Goal: Transaction & Acquisition: Purchase product/service

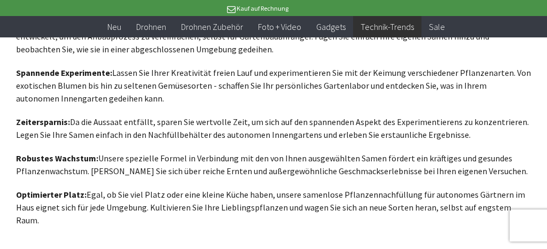
scroll to position [677, 0]
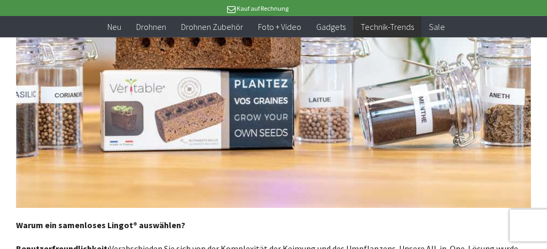
scroll to position [620, 0]
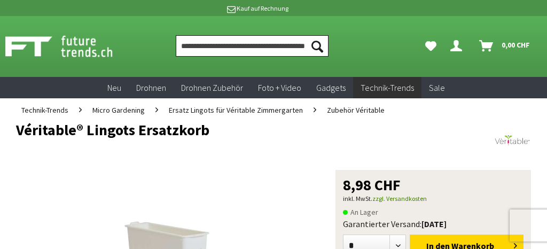
click at [208, 48] on input "Produkt, Marke, Kategorie, EAN, Artikelnummer…" at bounding box center [252, 45] width 153 height 21
paste input "**********"
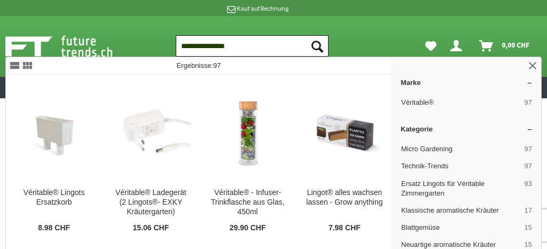
type input "**********"
click at [306, 35] on button "Suchen" at bounding box center [317, 45] width 22 height 21
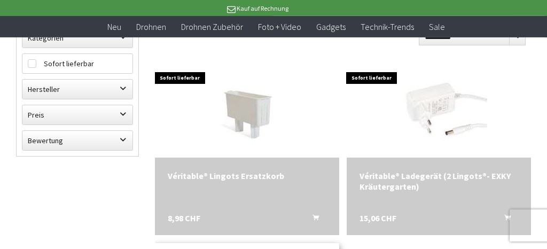
scroll to position [113, 0]
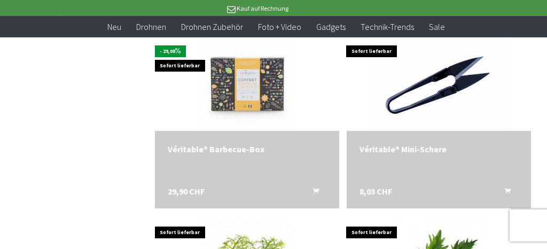
scroll to position [1072, 0]
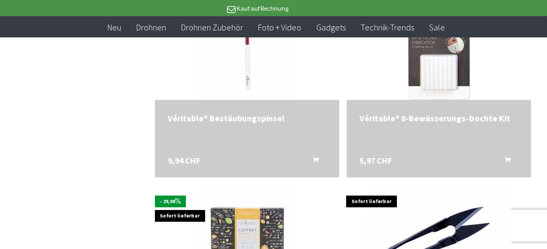
scroll to position [1015, 0]
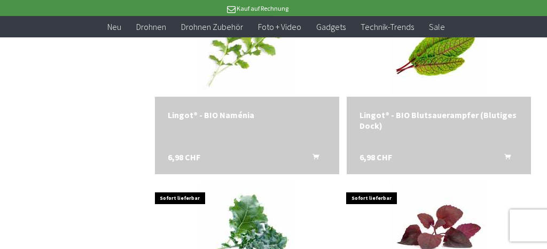
scroll to position [2087, 0]
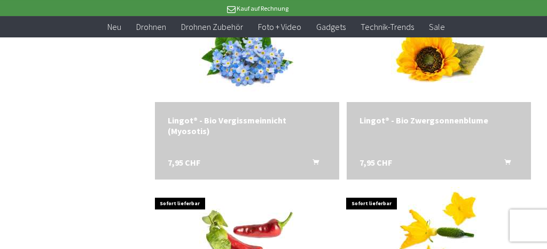
scroll to position [2933, 0]
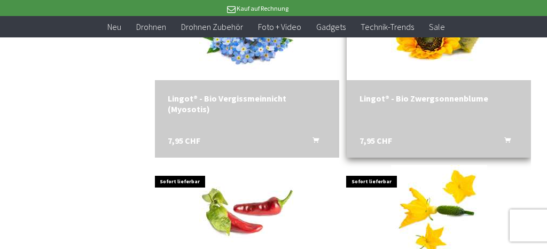
click at [410, 105] on div "Lingot® - Bio Zwergsonnenblume 7,95 CHF In den Warenkorb" at bounding box center [439, 118] width 184 height 77
click at [410, 102] on div "Lingot® - Bio Zwergsonnenblume" at bounding box center [439, 98] width 159 height 11
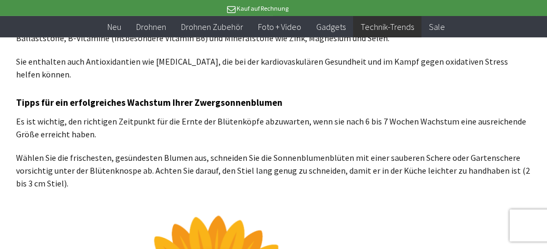
scroll to position [620, 0]
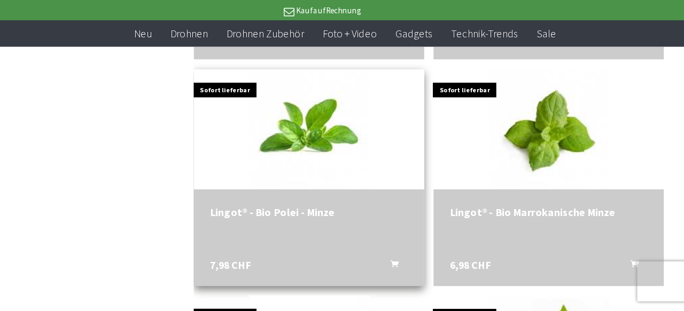
scroll to position [1178, 0]
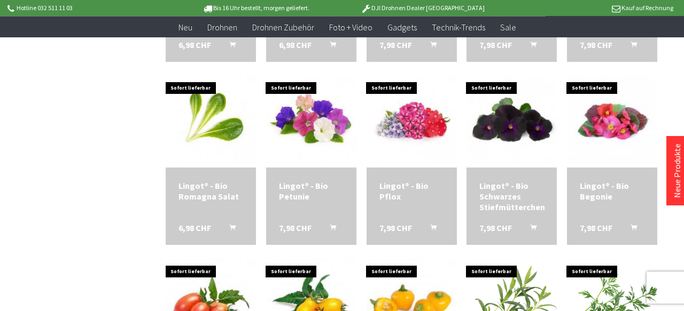
scroll to position [895, 0]
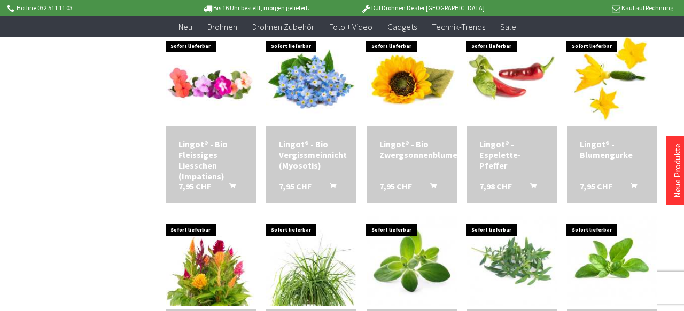
scroll to position [329, 0]
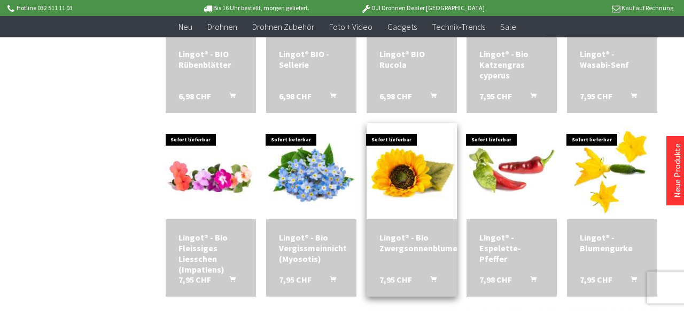
scroll to position [272, 0]
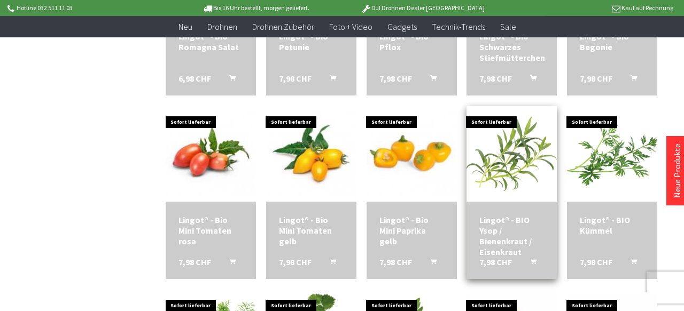
scroll to position [1065, 0]
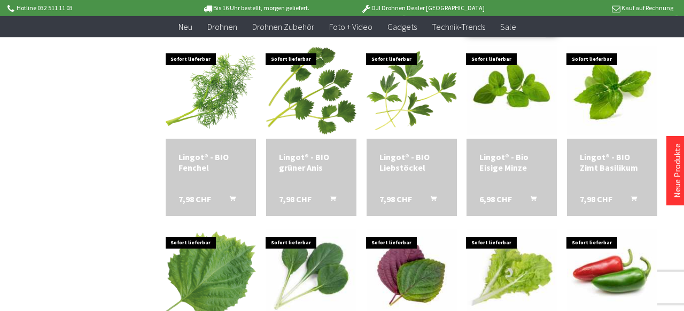
scroll to position [1291, 0]
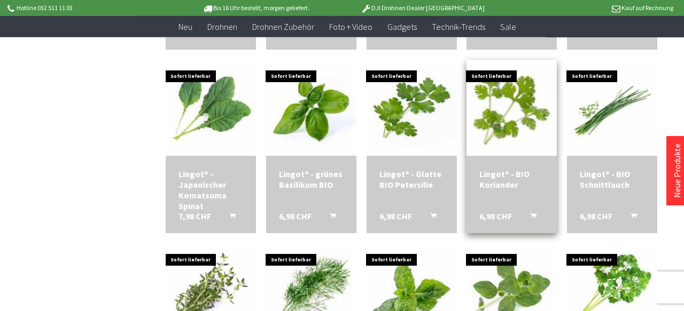
scroll to position [2027, 0]
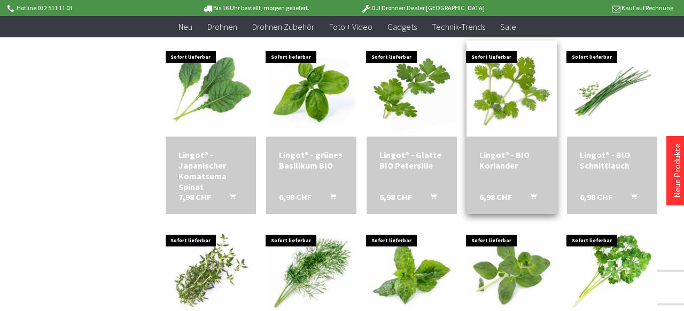
click at [485, 187] on div "Lingot® - BIO Koriander 6,98 CHF In den Warenkorb" at bounding box center [511, 175] width 90 height 77
click at [493, 171] on div "Lingot® - BIO Koriander" at bounding box center [511, 160] width 65 height 21
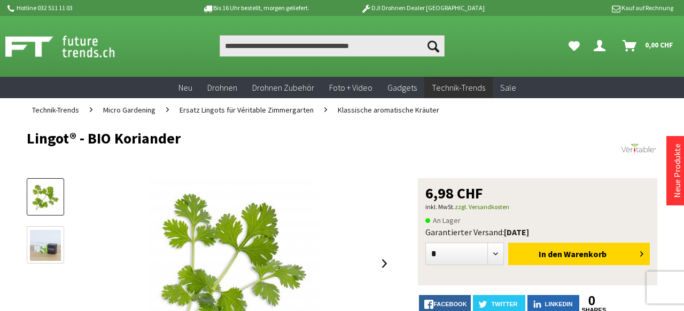
scroll to position [113, 0]
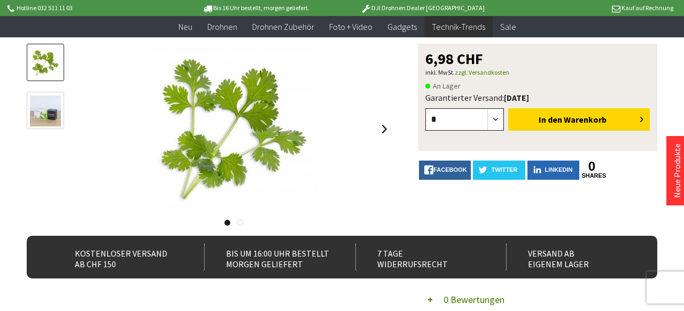
select select "*"
click option "*" at bounding box center [0, 0] width 0 height 0
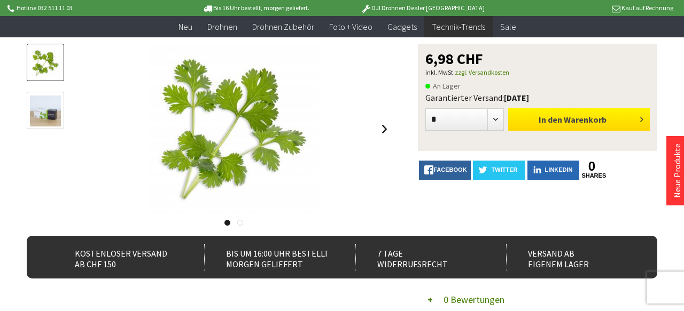
click at [584, 118] on span "Warenkorb" at bounding box center [585, 119] width 43 height 11
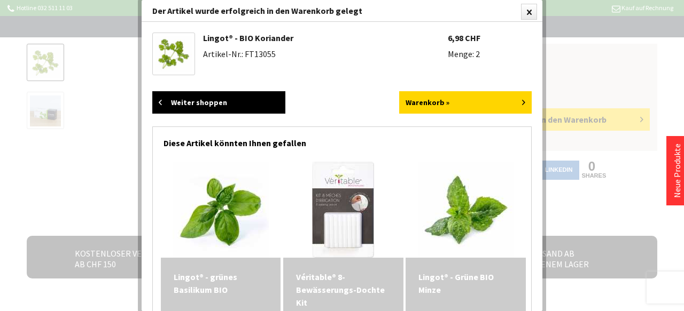
click at [232, 99] on link "Weiter shoppen" at bounding box center [218, 102] width 133 height 22
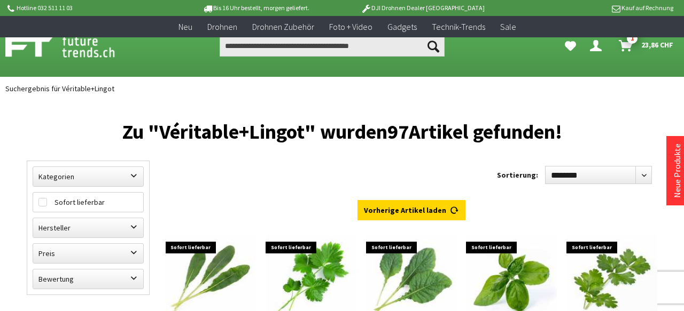
scroll to position [1207, 0]
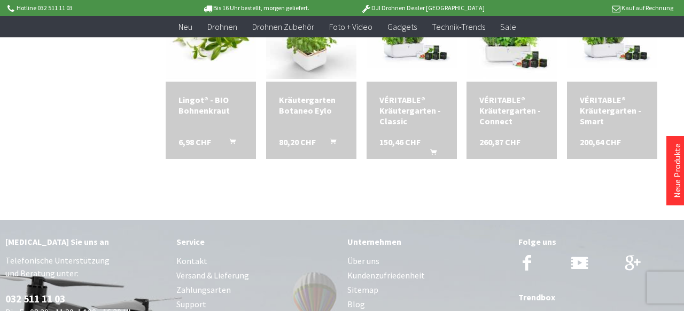
scroll to position [697, 0]
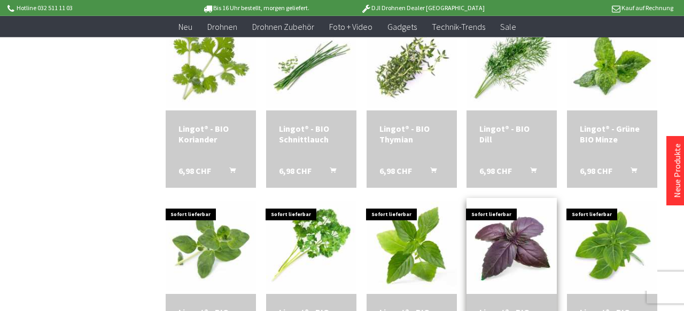
scroll to position [357, 0]
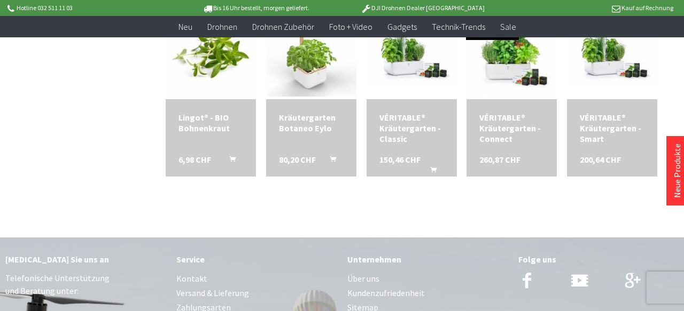
scroll to position [736, 0]
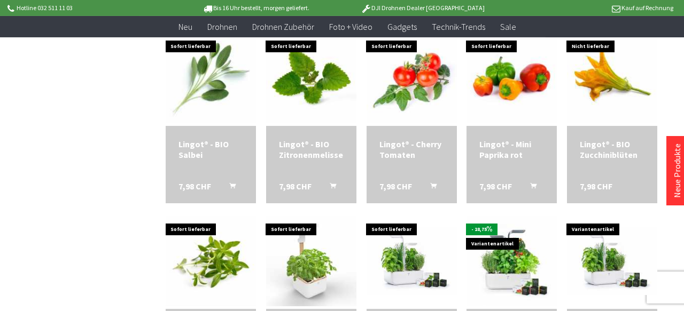
scroll to position [849, 0]
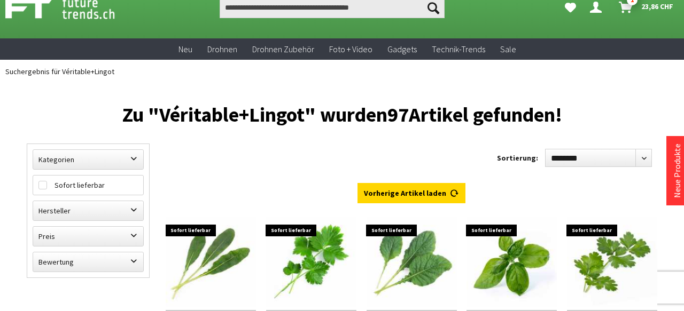
scroll to position [57, 0]
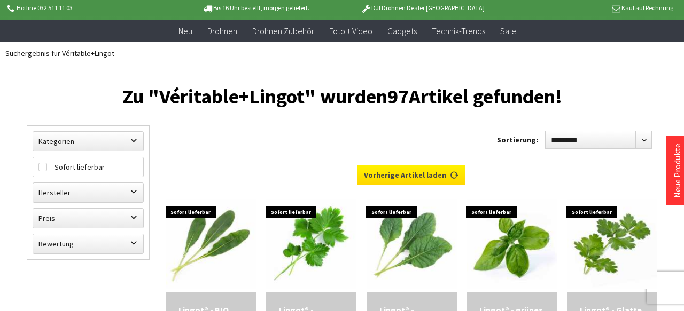
click at [399, 173] on link "Vorherige Artikel laden" at bounding box center [411, 175] width 108 height 20
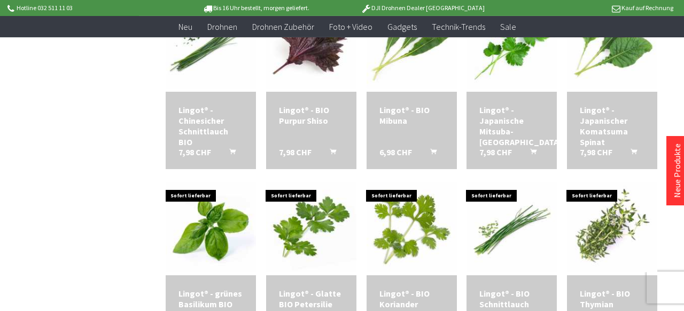
scroll to position [623, 0]
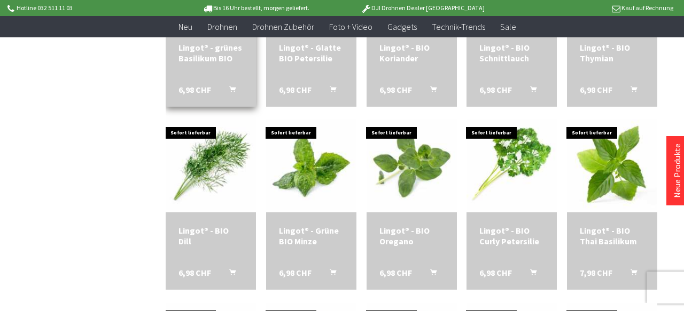
scroll to position [906, 0]
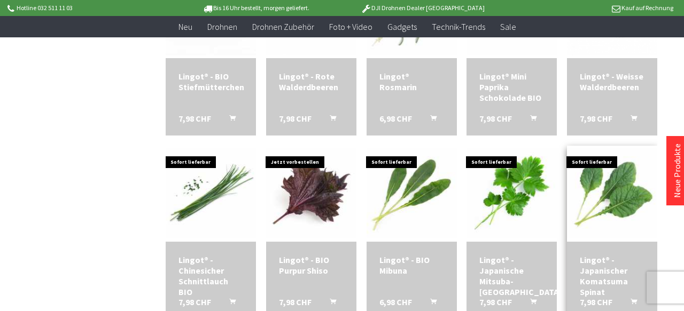
scroll to position [283, 0]
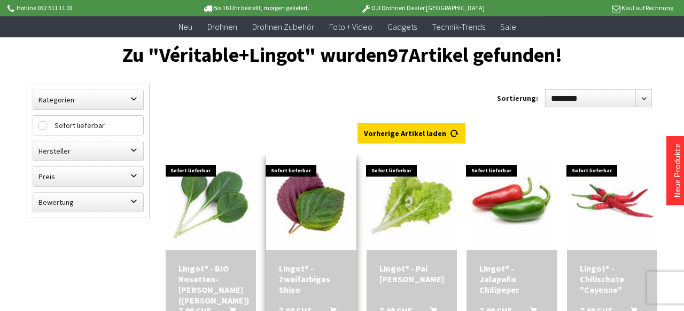
scroll to position [57, 0]
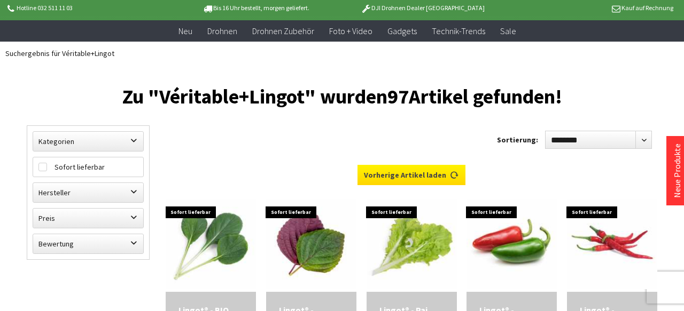
click at [407, 174] on link "Vorherige Artikel laden" at bounding box center [411, 175] width 108 height 20
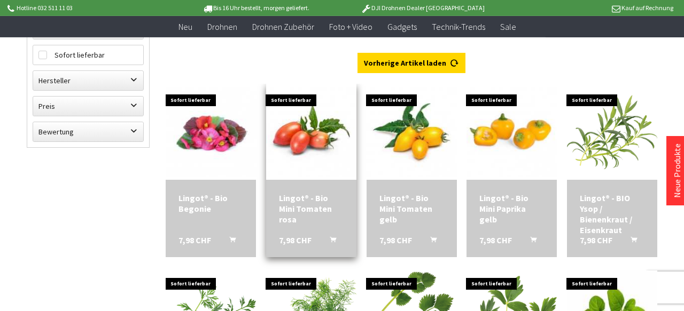
scroll to position [170, 0]
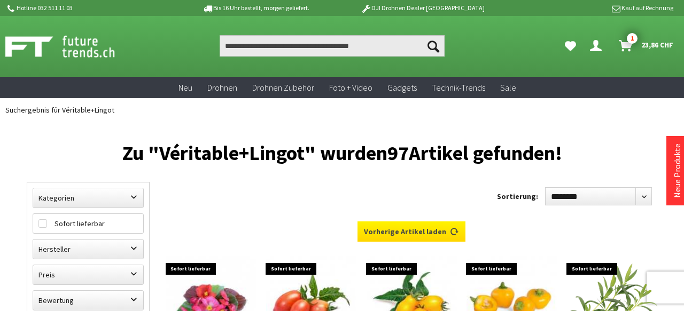
click at [434, 232] on link "Vorherige Artikel laden" at bounding box center [411, 232] width 108 height 20
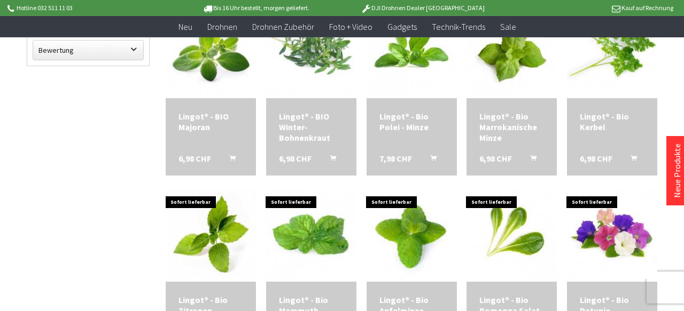
scroll to position [283, 0]
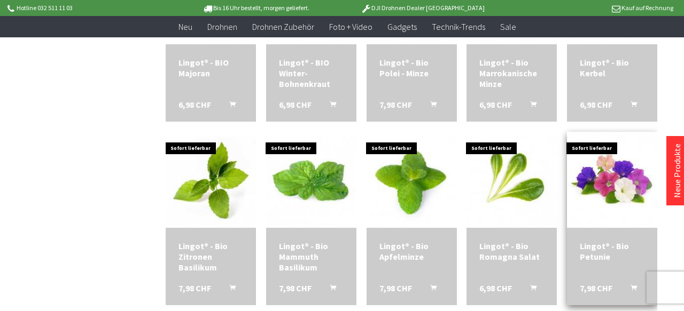
click at [620, 188] on img at bounding box center [612, 180] width 90 height 90
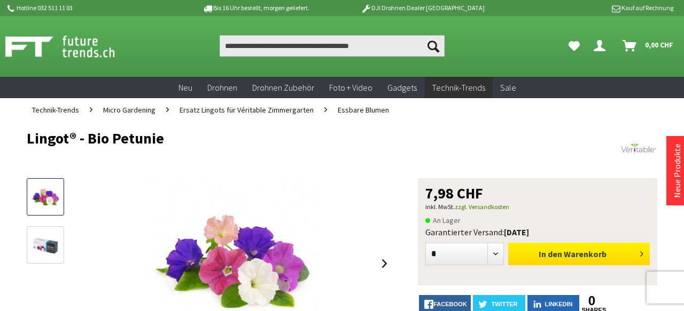
click at [574, 251] on span "Warenkorb" at bounding box center [585, 254] width 43 height 11
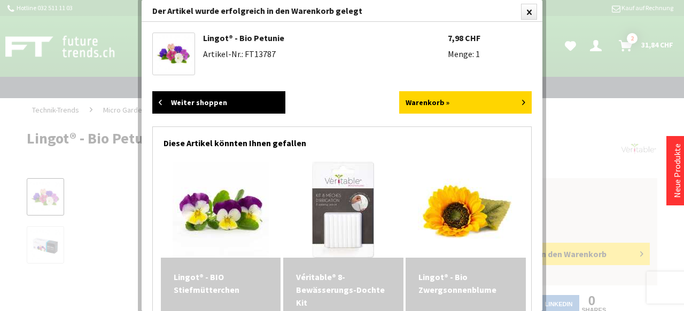
click at [231, 97] on link "Weiter shoppen" at bounding box center [218, 102] width 133 height 22
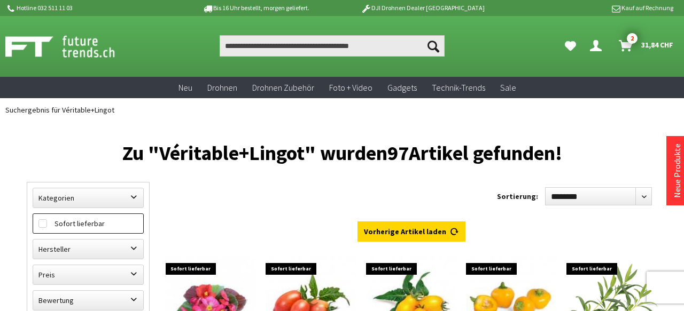
click at [47, 221] on label "Sofort lieferbar" at bounding box center [88, 223] width 110 height 19
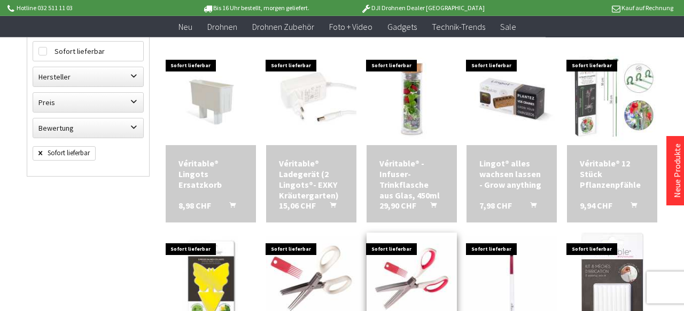
scroll to position [170, 0]
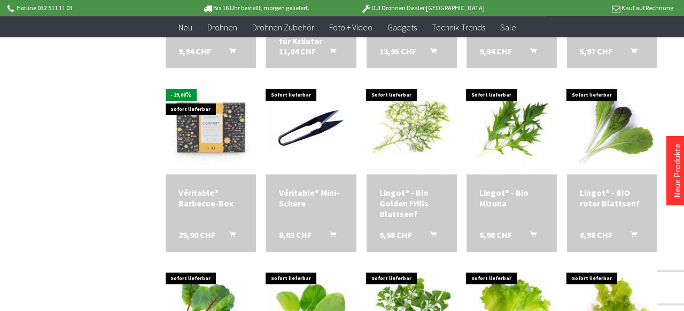
scroll to position [510, 0]
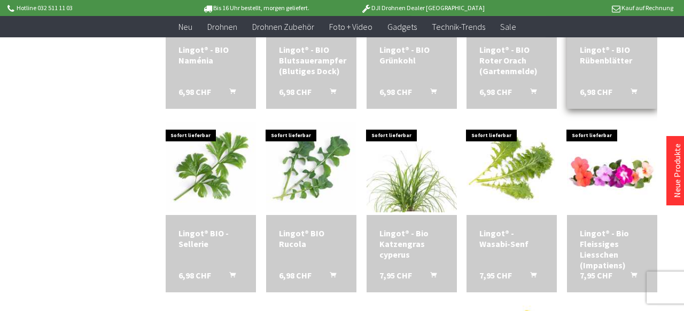
scroll to position [1019, 0]
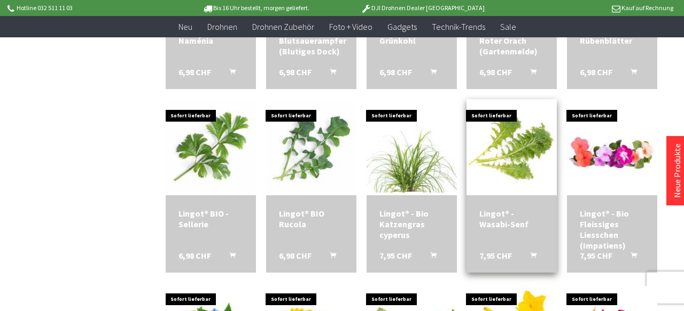
click at [511, 216] on div "Lingot® - Wasabi-Senf" at bounding box center [511, 218] width 65 height 21
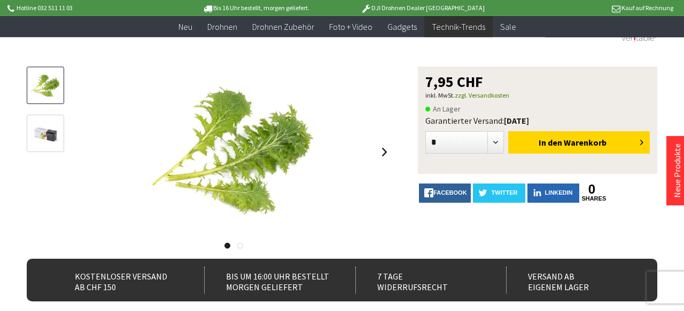
scroll to position [113, 0]
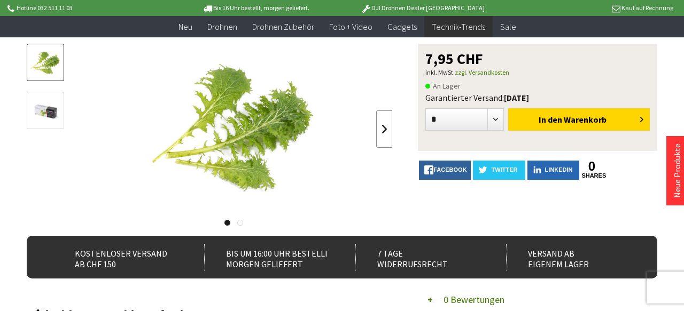
click at [389, 130] on link at bounding box center [384, 129] width 16 height 37
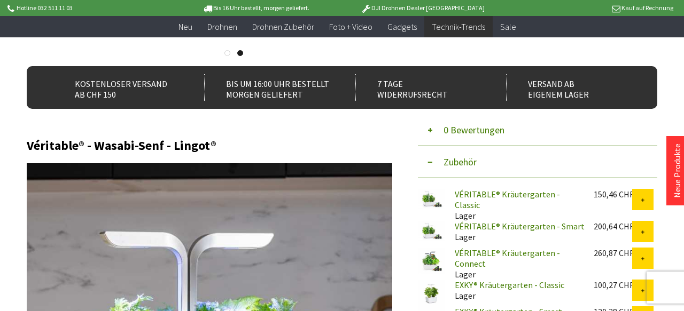
scroll to position [0, 0]
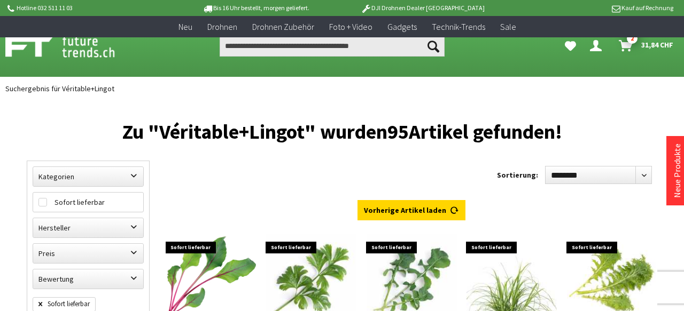
scroll to position [886, 0]
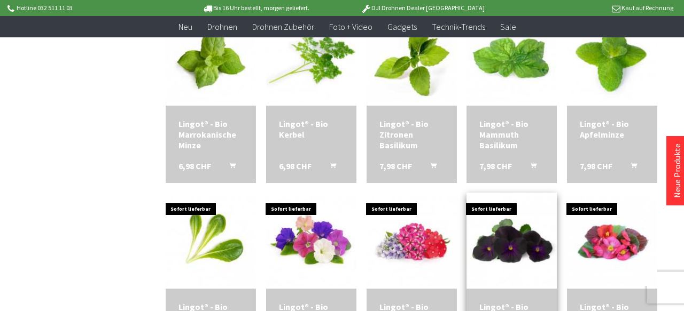
scroll to position [716, 0]
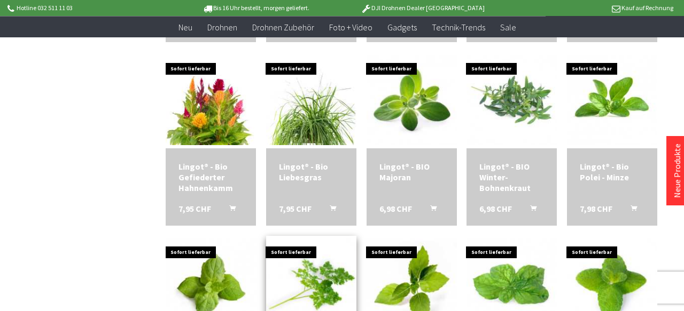
scroll to position [547, 0]
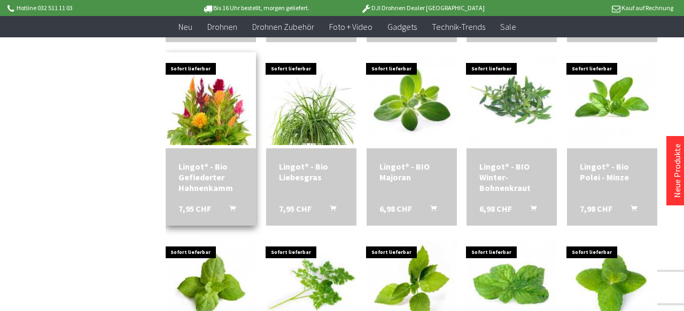
click at [214, 176] on div "Lingot® - Bio Gefiederter Hahnenkamm" at bounding box center [210, 177] width 65 height 32
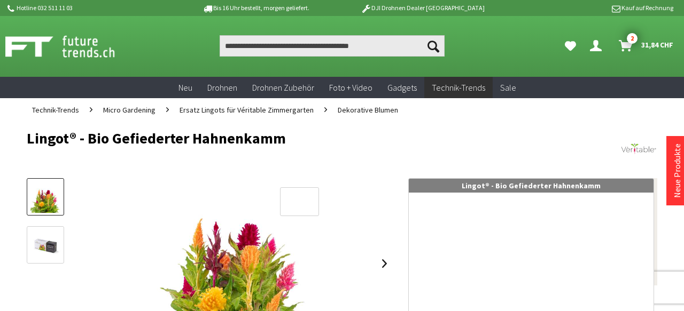
scroll to position [170, 0]
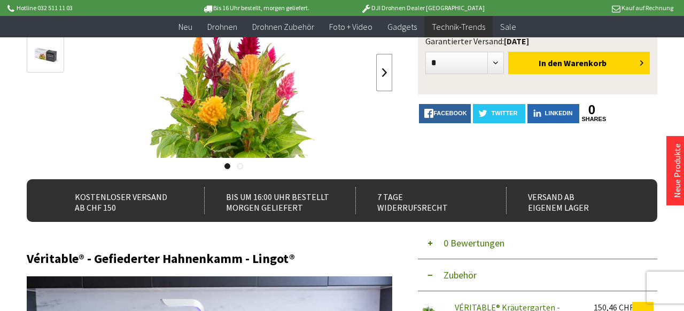
click at [385, 68] on link at bounding box center [384, 72] width 16 height 37
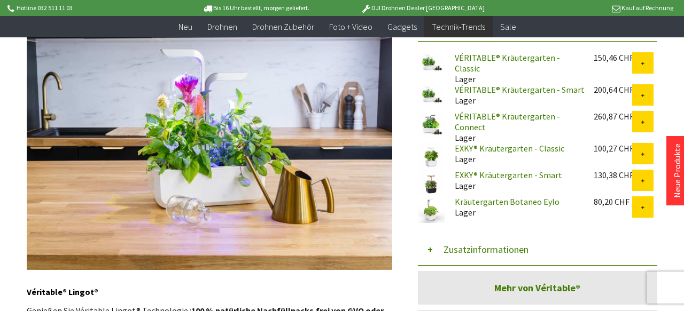
scroll to position [533, 0]
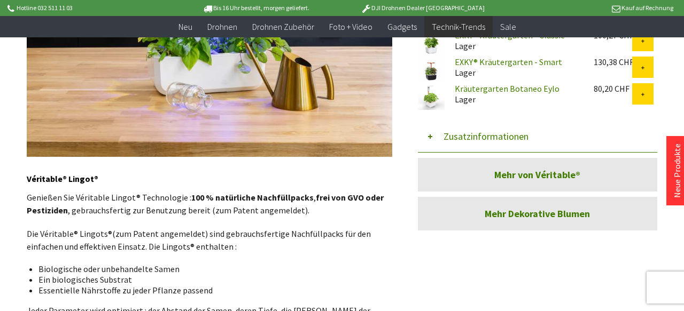
click at [451, 121] on button "Zusatzinformationen" at bounding box center [537, 137] width 239 height 32
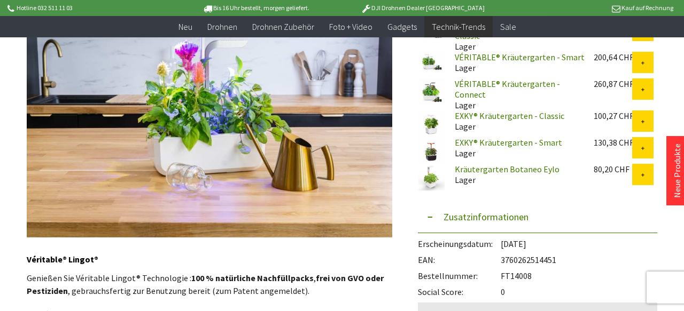
scroll to position [396, 0]
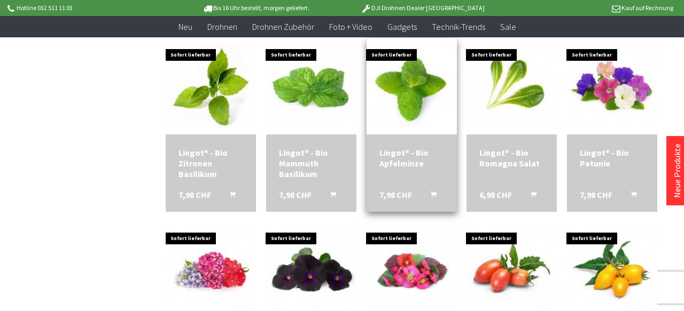
scroll to position [93, 0]
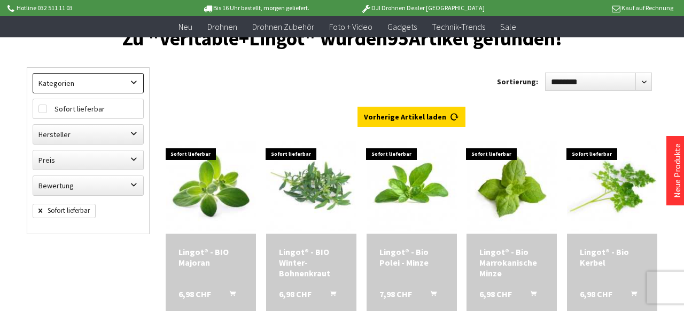
click at [134, 80] on label "Kategorien" at bounding box center [88, 83] width 110 height 19
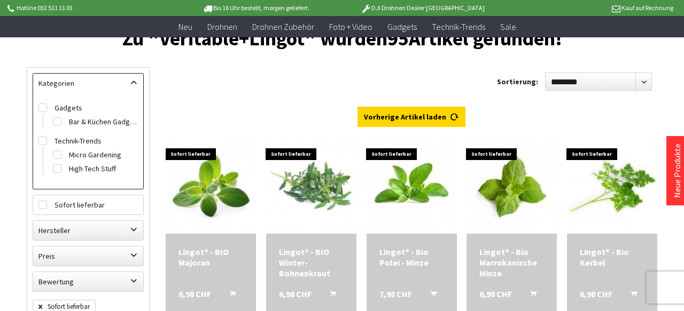
click at [132, 81] on label "Kategorien" at bounding box center [88, 83] width 110 height 19
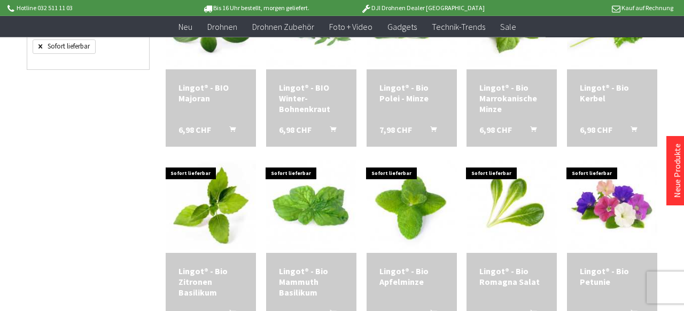
scroll to position [263, 0]
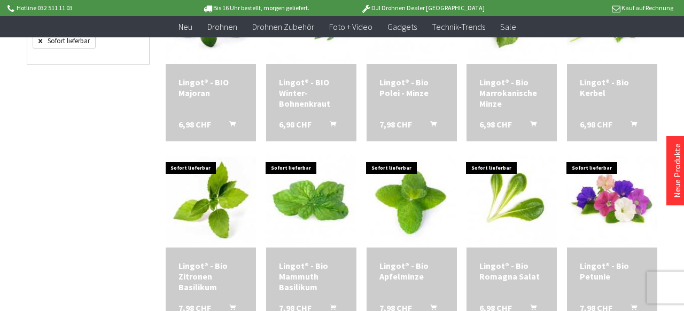
scroll to position [320, 0]
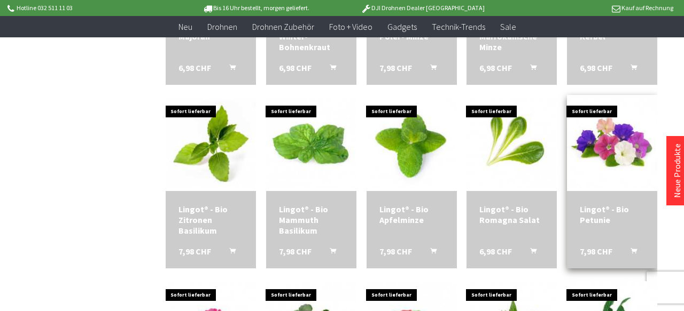
click at [598, 210] on div "Lingot® - Bio Petunie" at bounding box center [612, 214] width 65 height 21
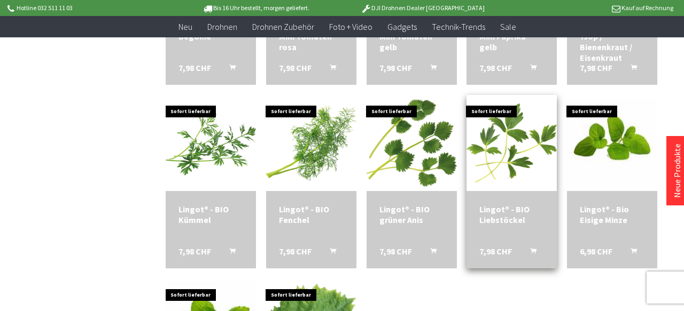
scroll to position [320, 0]
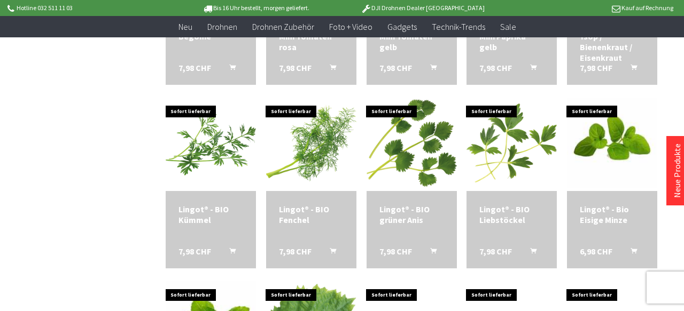
scroll to position [263, 0]
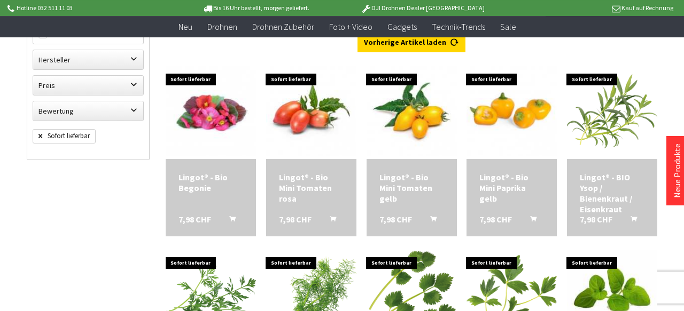
scroll to position [150, 0]
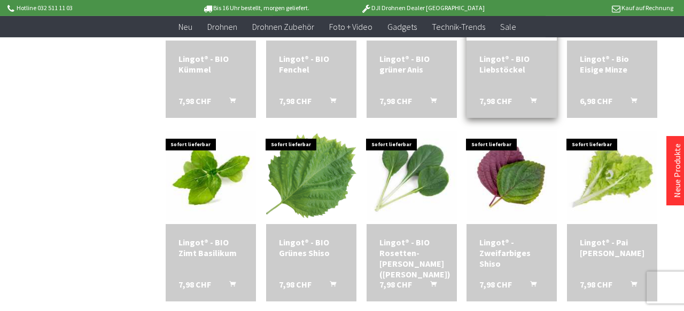
scroll to position [490, 0]
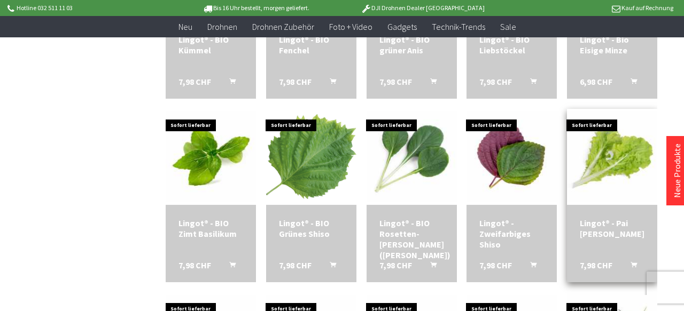
click at [605, 228] on div "Lingot® - Pai [PERSON_NAME]" at bounding box center [612, 228] width 65 height 21
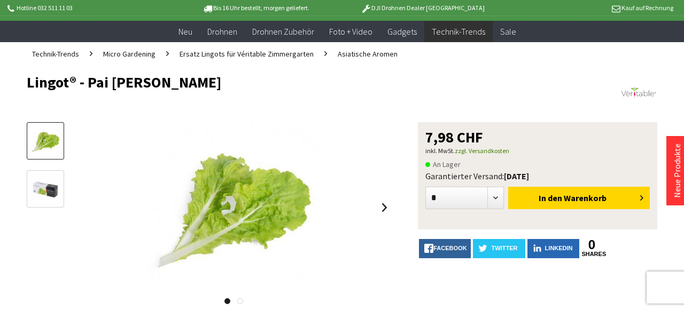
scroll to position [57, 0]
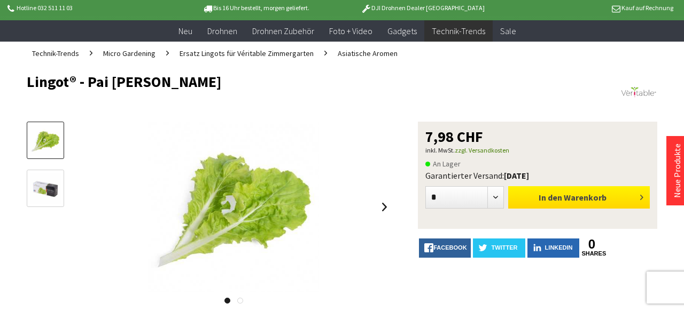
click at [611, 198] on button "In den Warenkorb" at bounding box center [579, 197] width 142 height 22
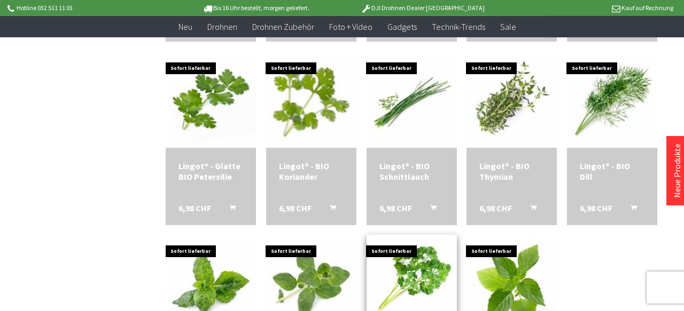
scroll to position [773, 0]
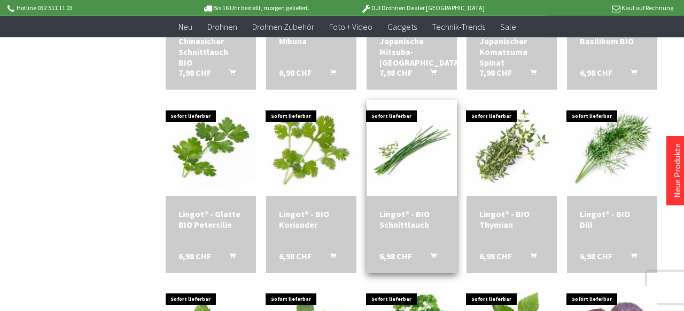
scroll to position [660, 0]
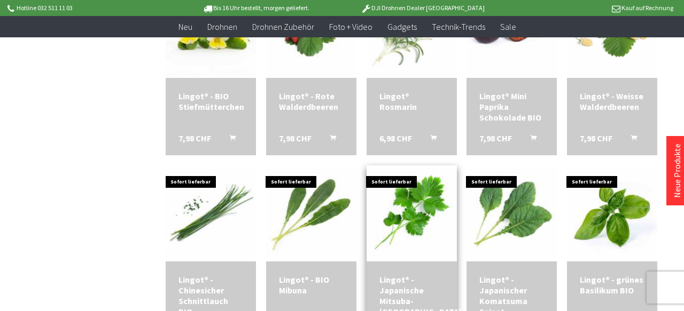
scroll to position [377, 0]
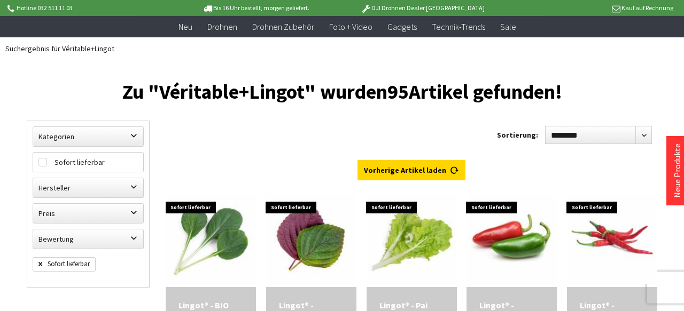
scroll to position [37, 0]
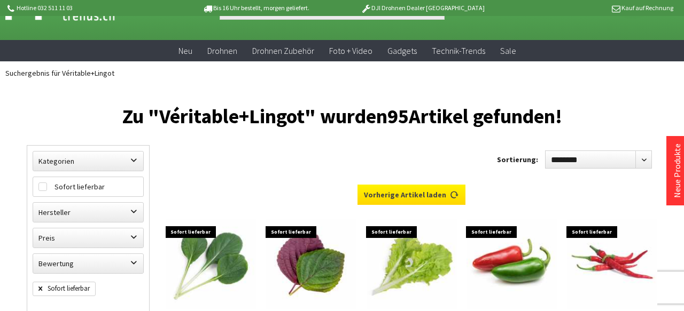
click at [410, 197] on link "Vorherige Artikel laden" at bounding box center [411, 195] width 108 height 20
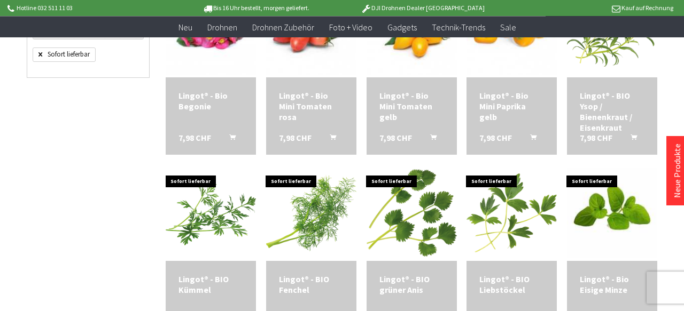
scroll to position [263, 0]
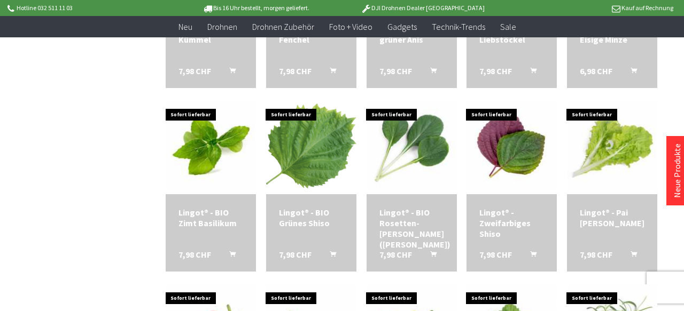
scroll to position [547, 0]
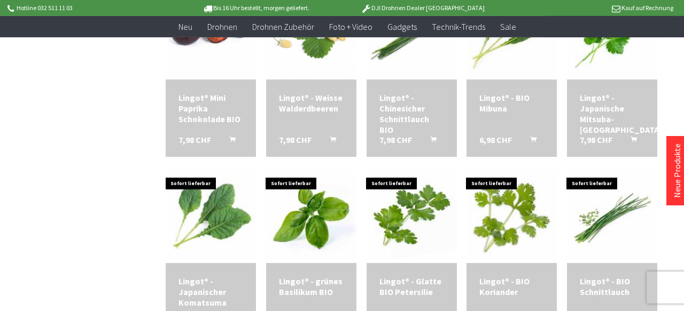
scroll to position [1056, 0]
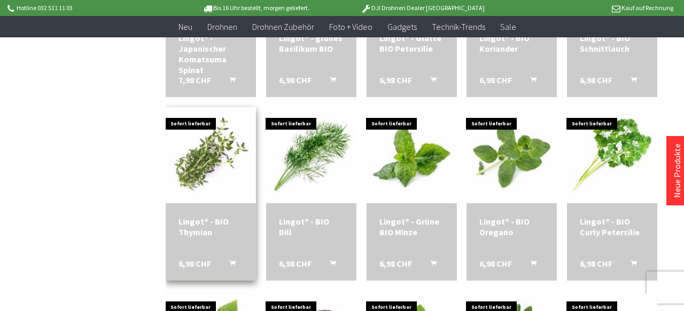
scroll to position [1396, 0]
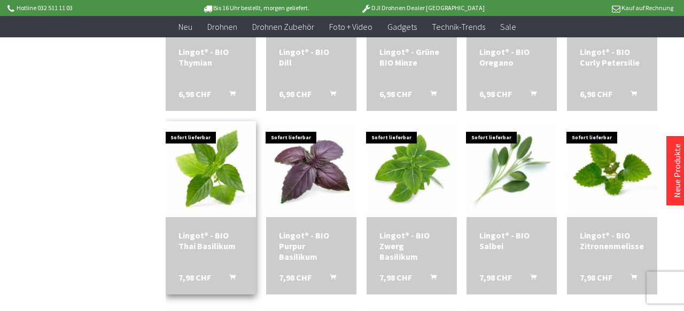
click at [212, 239] on div "Lingot® - BIO Thai Basilikum" at bounding box center [210, 240] width 65 height 21
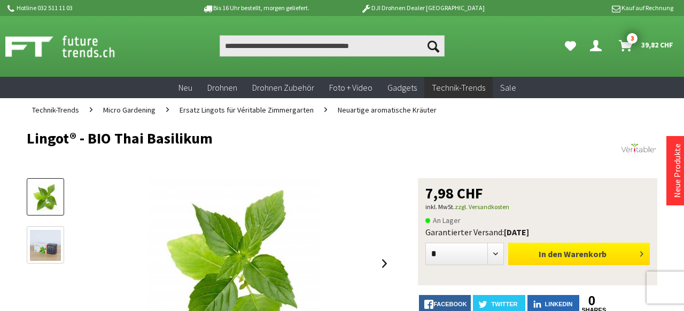
click at [594, 254] on span "Warenkorb" at bounding box center [585, 254] width 43 height 11
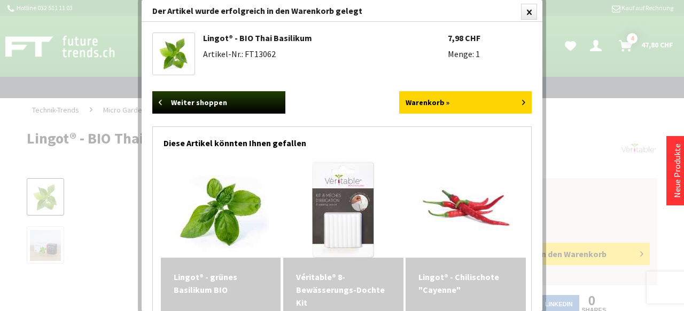
click at [631, 40] on div at bounding box center [342, 155] width 684 height 311
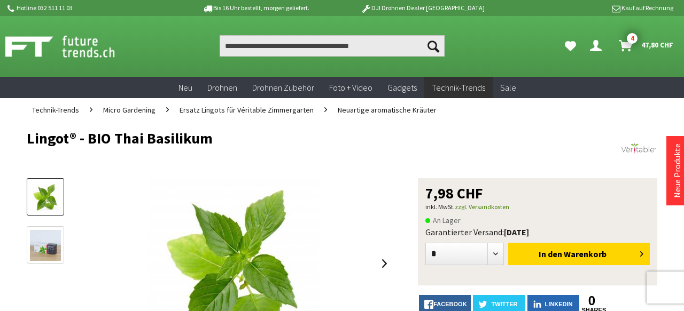
click at [646, 46] on span "47,80 CHF" at bounding box center [657, 44] width 32 height 17
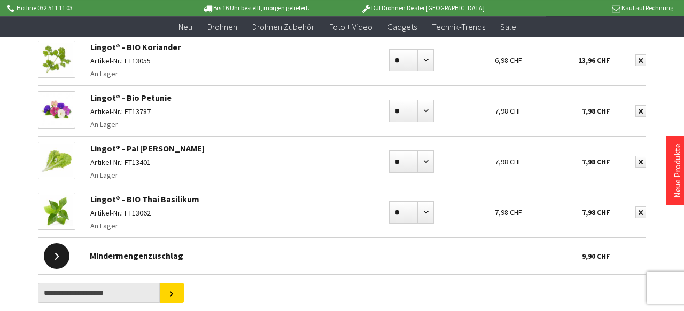
scroll to position [227, 0]
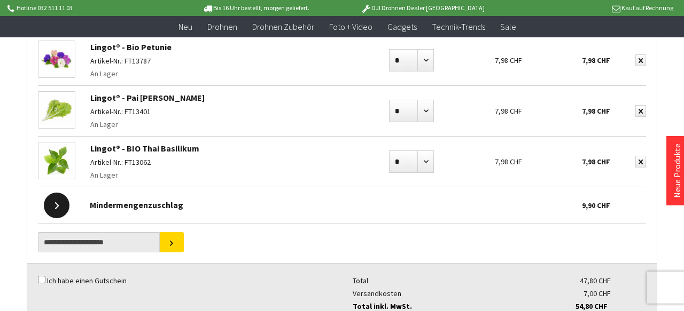
click at [53, 202] on div at bounding box center [57, 206] width 26 height 26
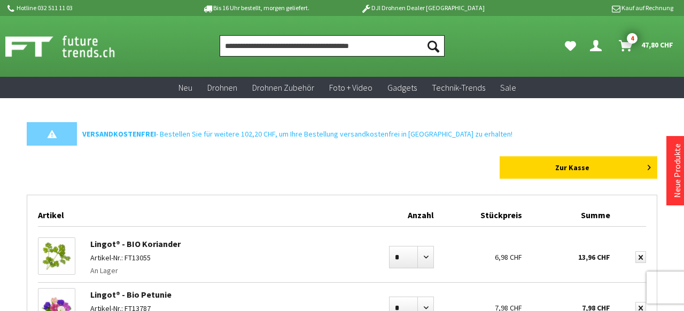
click at [333, 44] on input "Produkt, Marke, Kategorie, EAN, Artikelnummer…" at bounding box center [332, 45] width 225 height 21
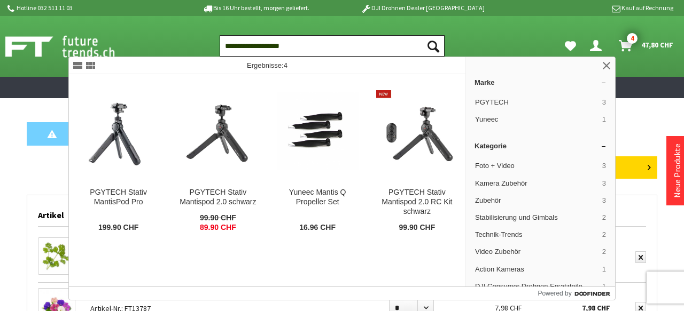
type input "**********"
click at [422, 35] on button "Suchen" at bounding box center [433, 45] width 22 height 21
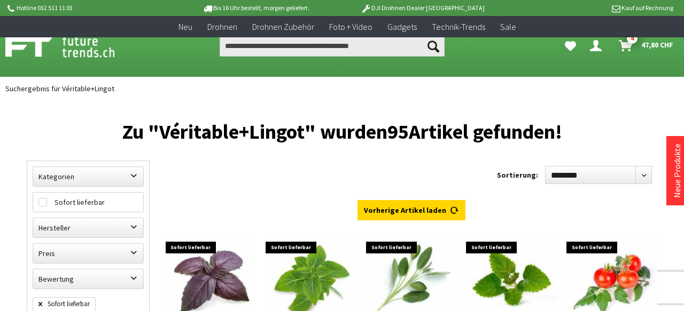
scroll to position [840, 0]
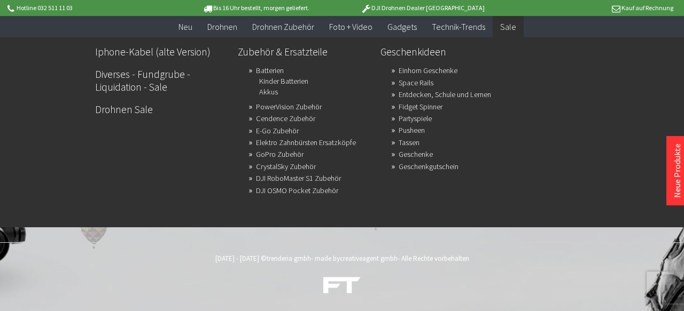
click at [507, 20] on link "Sale" at bounding box center [508, 27] width 31 height 22
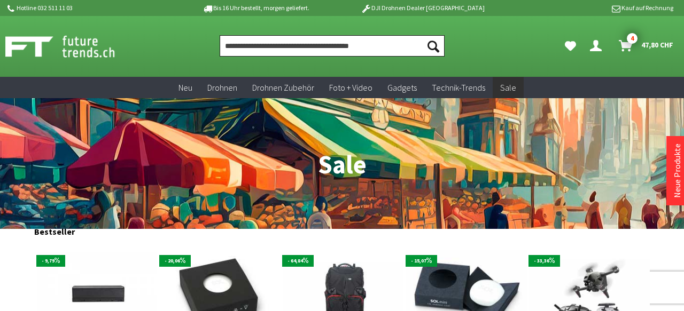
click at [314, 40] on input "Produkt, Marke, Kategorie, EAN, Artikelnummer…" at bounding box center [332, 45] width 225 height 21
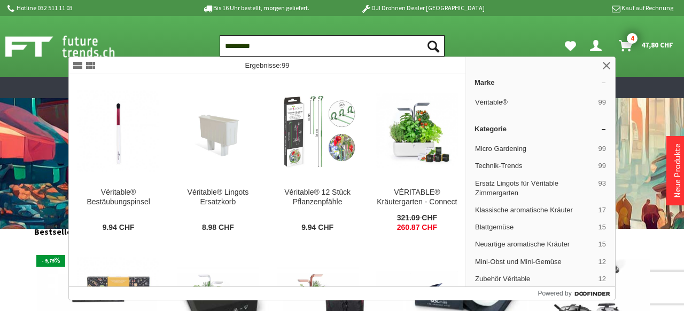
type input "*********"
click at [422, 35] on button "Suchen" at bounding box center [433, 45] width 22 height 21
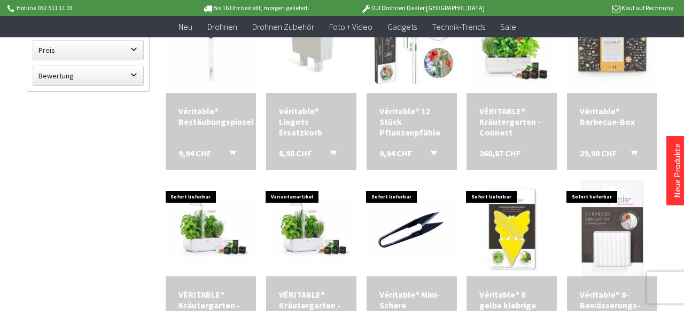
scroll to position [227, 0]
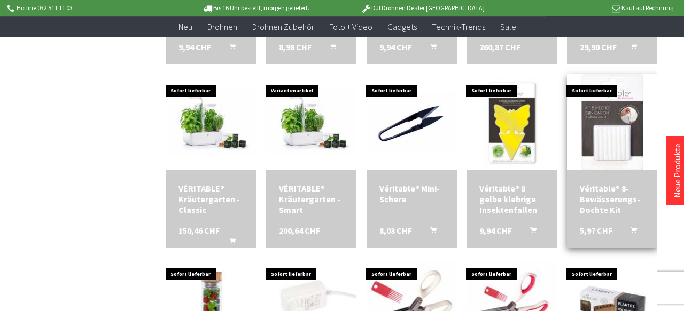
scroll to position [340, 0]
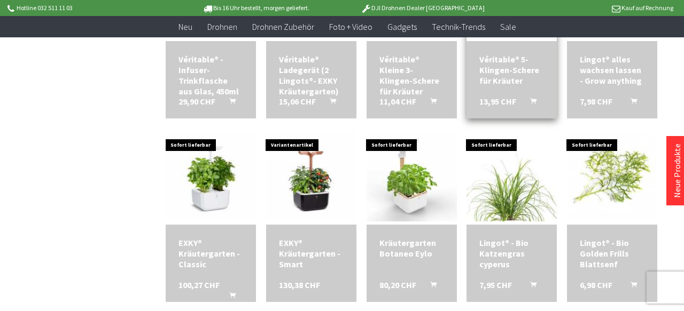
scroll to position [510, 0]
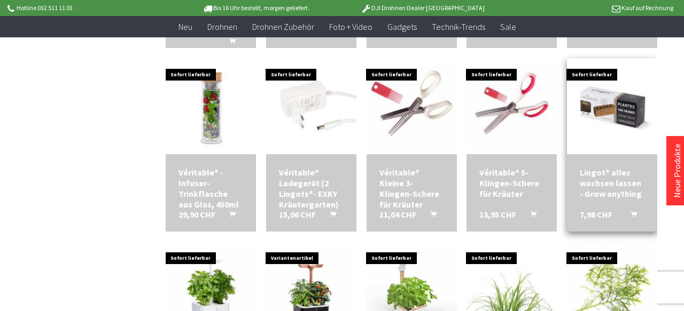
click at [600, 184] on div "Lingot® alles wachsen lassen - Grow anything" at bounding box center [612, 183] width 65 height 32
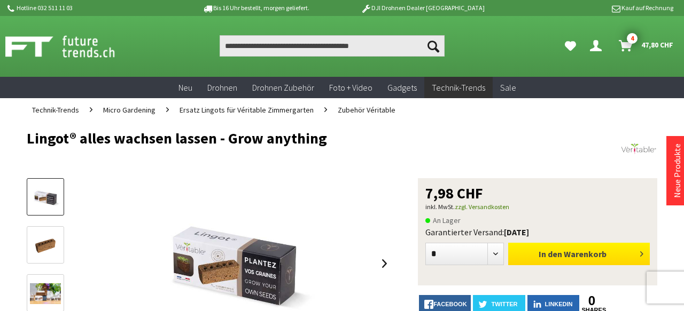
click at [551, 258] on span "In den" at bounding box center [551, 254] width 24 height 11
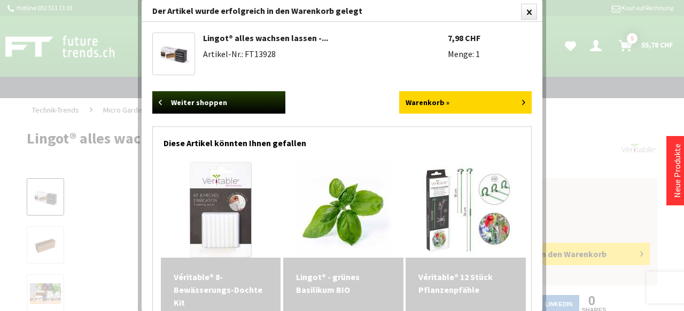
click at [650, 43] on div at bounding box center [342, 155] width 684 height 311
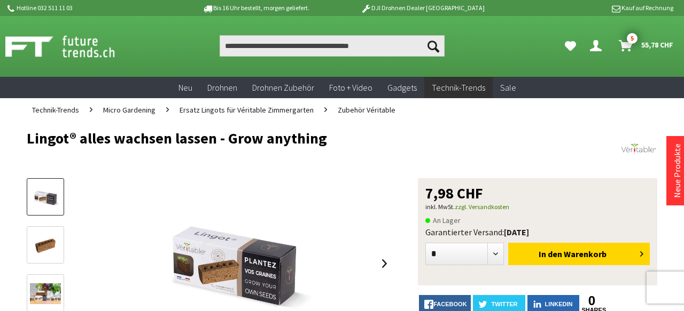
click at [650, 43] on span "55,78 CHF" at bounding box center [657, 44] width 32 height 17
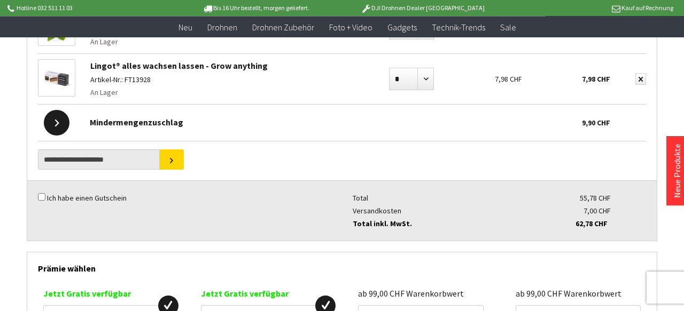
scroll to position [340, 0]
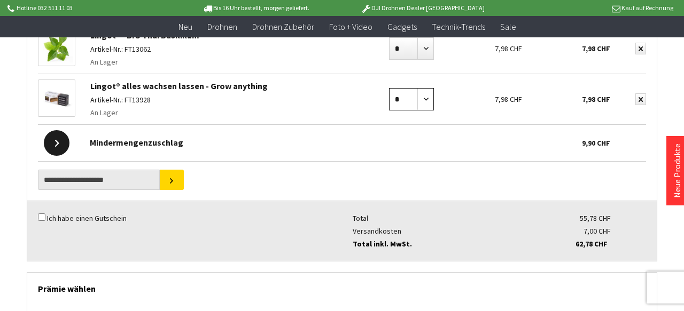
click at [389, 88] on select "* * * * * * * * * ** ** ** ** ** ** ** ** ** ** **" at bounding box center [411, 99] width 45 height 22
select select "*"
click option "*" at bounding box center [0, 0] width 0 height 0
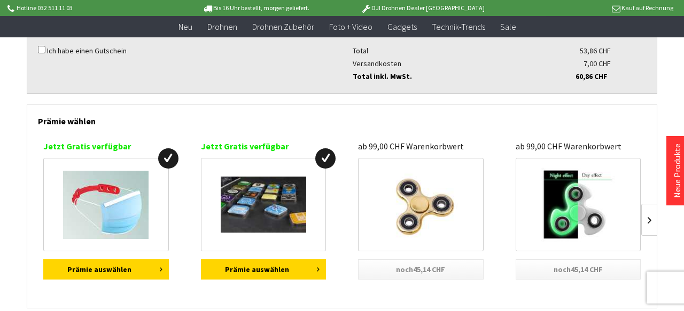
scroll to position [510, 0]
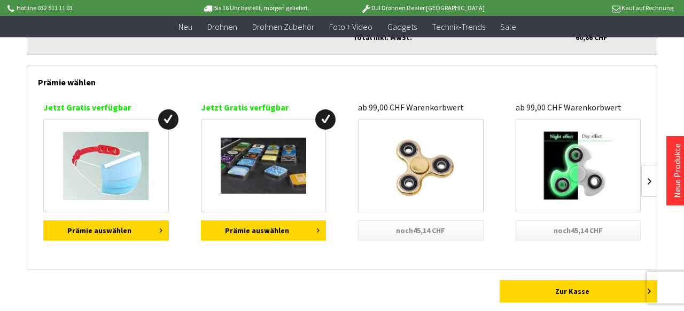
click at [422, 169] on img at bounding box center [421, 166] width 82 height 82
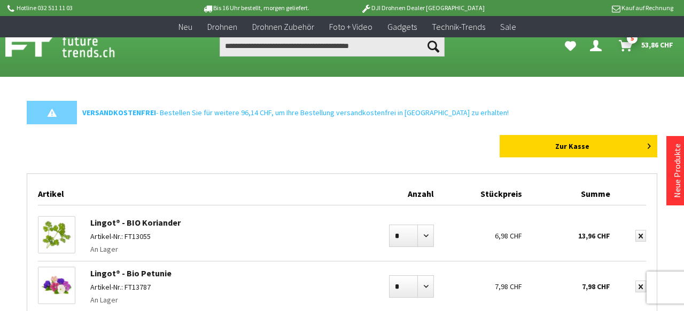
scroll to position [510, 0]
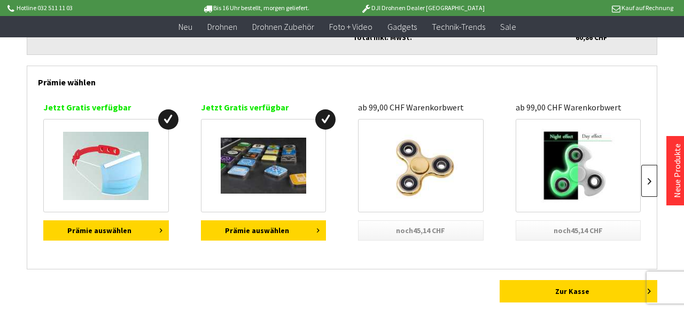
click at [652, 180] on link at bounding box center [649, 181] width 16 height 32
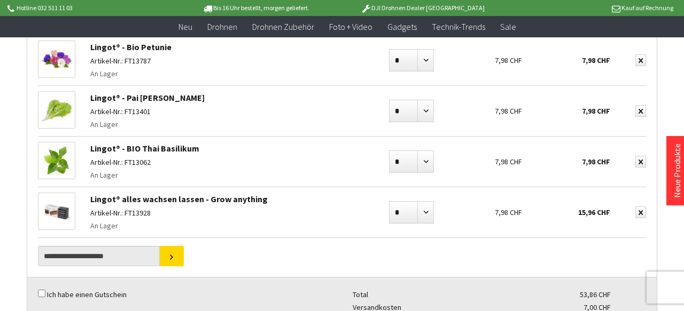
scroll to position [0, 0]
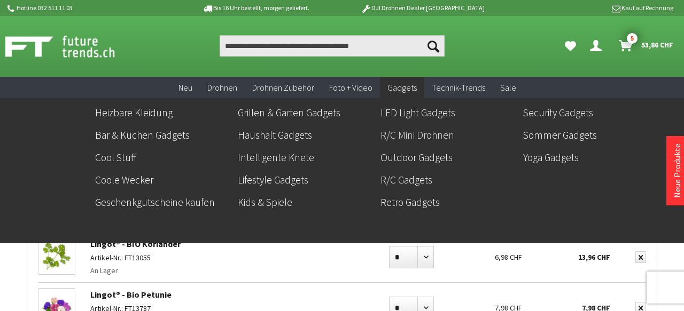
click at [410, 134] on link "R/C Mini Drohnen" at bounding box center [447, 135] width 134 height 18
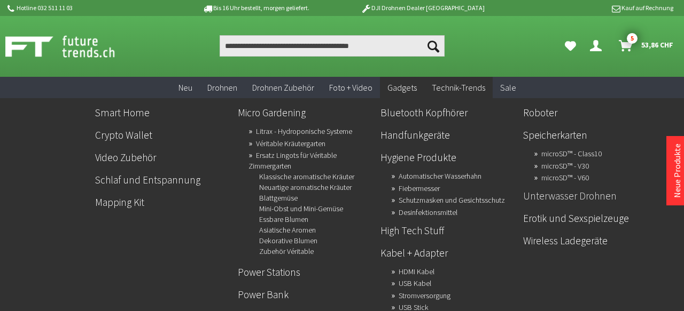
click at [553, 196] on link "Unterwasser Drohnen" at bounding box center [590, 196] width 134 height 18
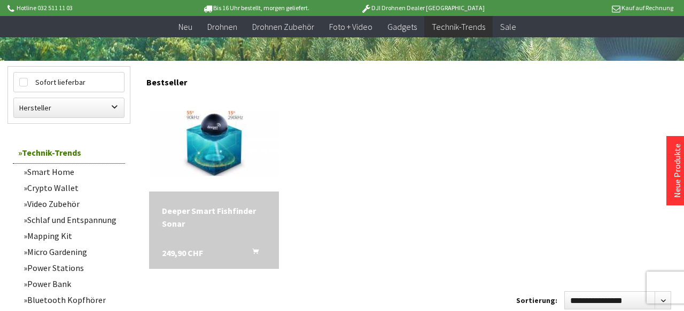
scroll to position [113, 0]
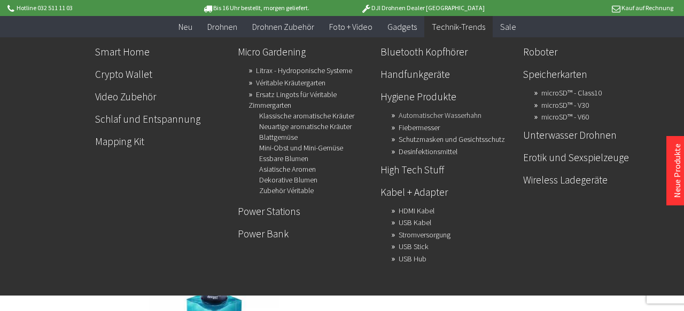
click at [456, 112] on link "Automatischer Wasserhahn" at bounding box center [440, 115] width 83 height 15
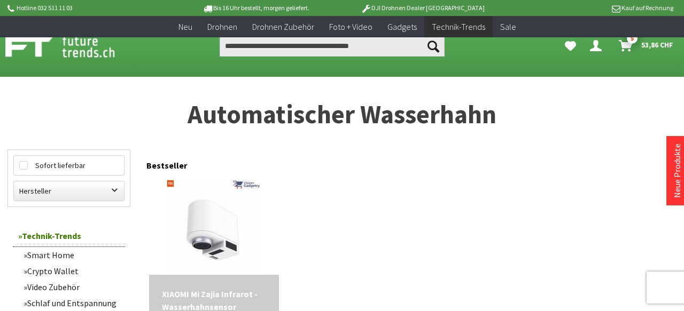
scroll to position [113, 0]
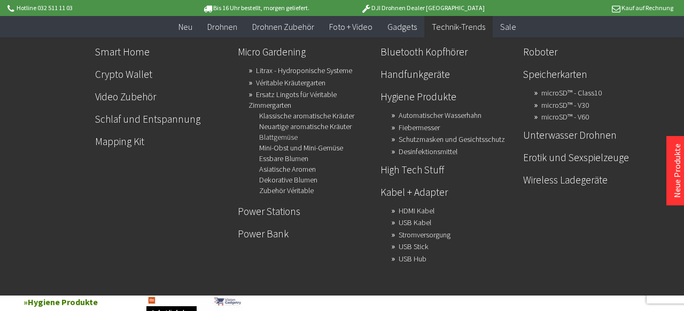
click at [291, 134] on link "Blattgemüse" at bounding box center [278, 137] width 38 height 15
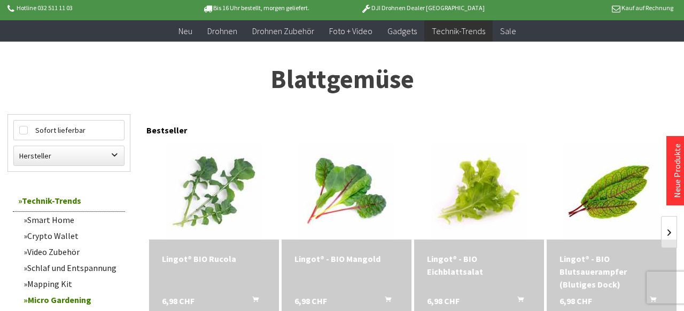
scroll to position [113, 0]
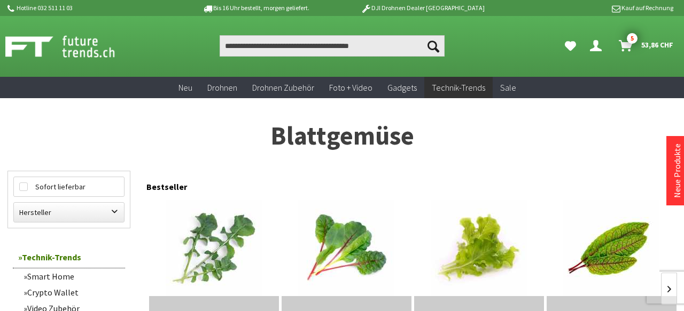
click at [646, 46] on span "53,86 CHF" at bounding box center [657, 44] width 32 height 17
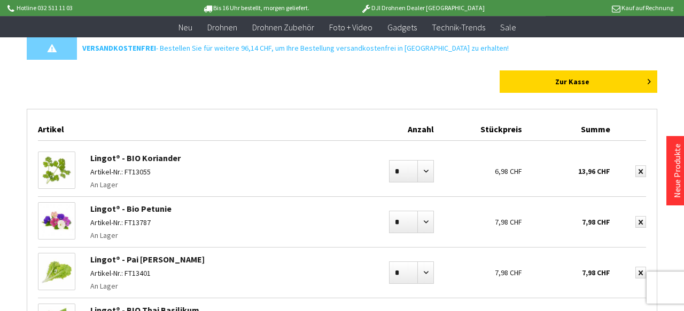
scroll to position [57, 0]
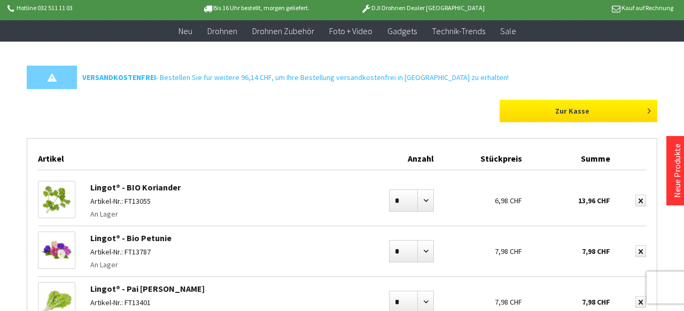
click at [581, 111] on link "Zur Kasse" at bounding box center [579, 111] width 158 height 22
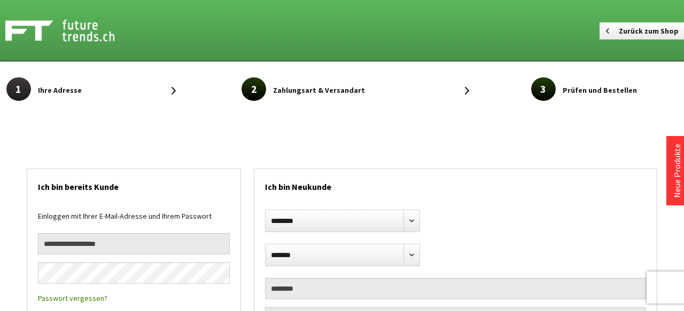
select select "**"
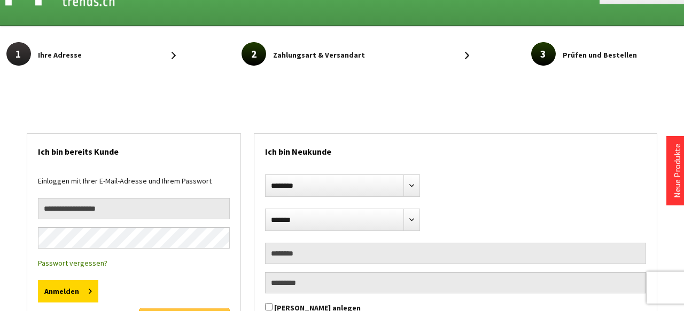
scroll to position [57, 0]
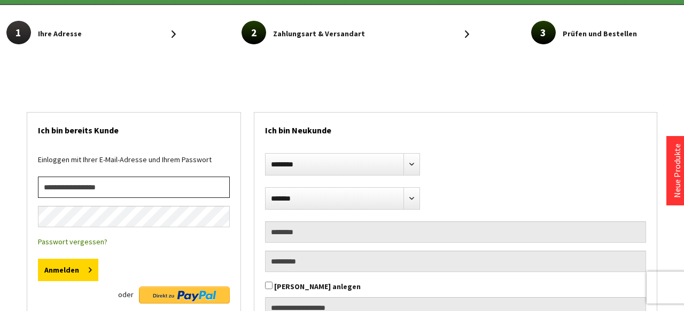
click at [111, 186] on input "email" at bounding box center [134, 187] width 192 height 21
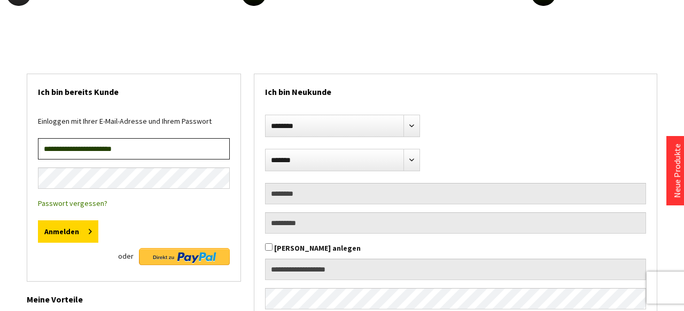
scroll to position [113, 0]
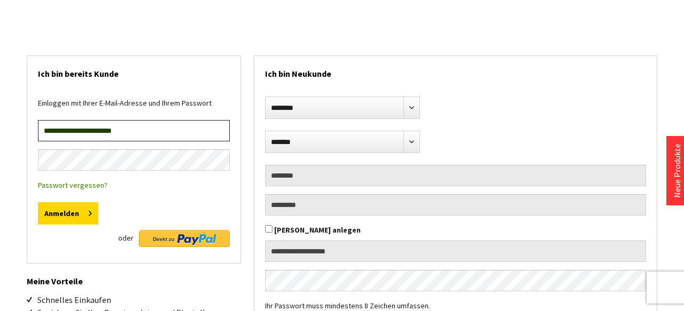
type input "**********"
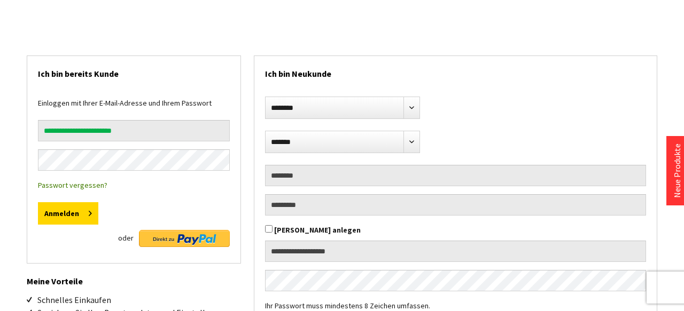
click at [87, 183] on link "Passwort vergessen?" at bounding box center [72, 186] width 69 height 10
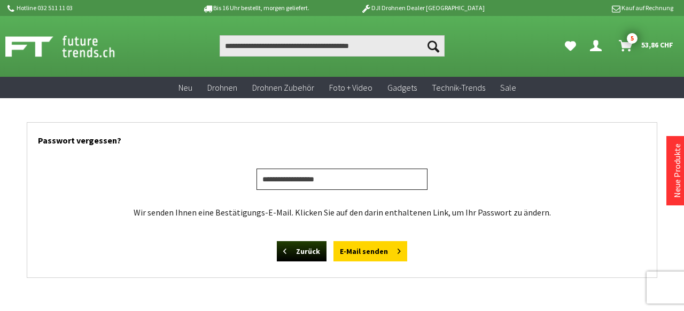
click at [321, 185] on input "email" at bounding box center [341, 179] width 171 height 21
type input "**********"
click at [333, 241] on button "E-Mail senden" at bounding box center [370, 251] width 74 height 20
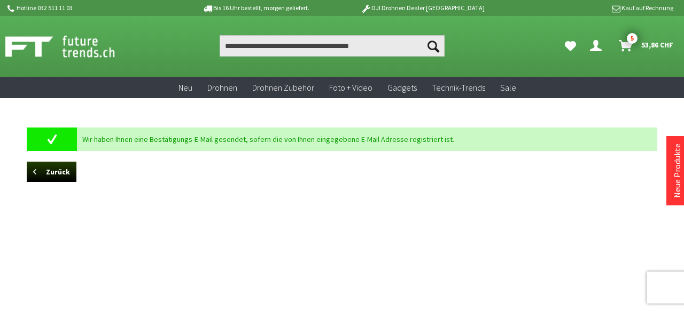
click at [661, 44] on span "53,86 CHF" at bounding box center [657, 44] width 32 height 17
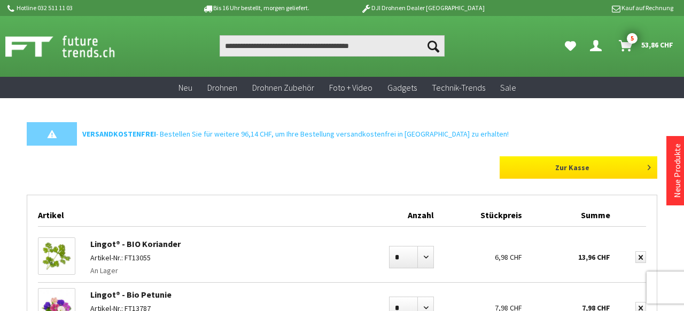
click at [581, 167] on link "Zur Kasse" at bounding box center [579, 168] width 158 height 22
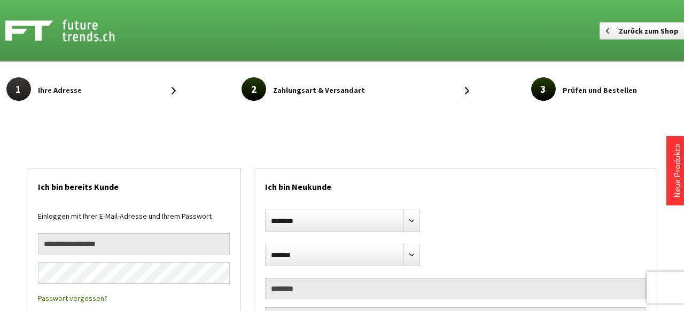
select select "**"
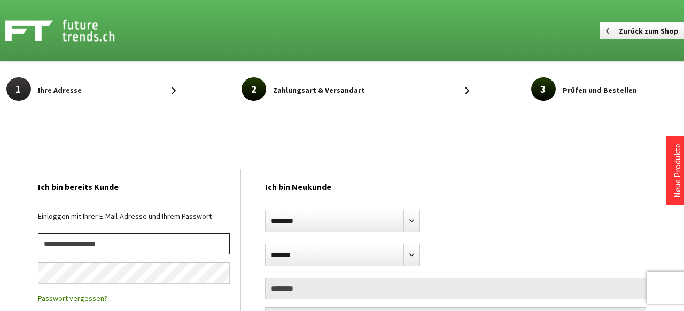
click at [116, 244] on input "email" at bounding box center [134, 243] width 192 height 21
type input "**********"
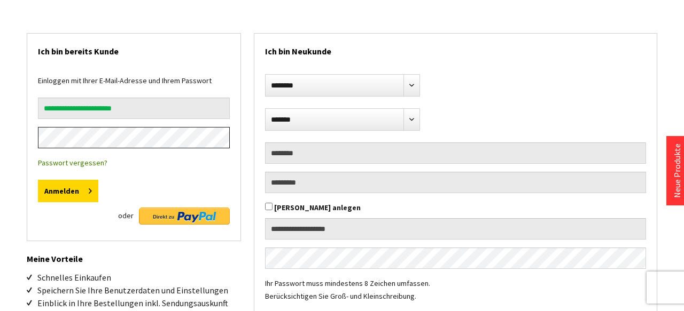
scroll to position [170, 0]
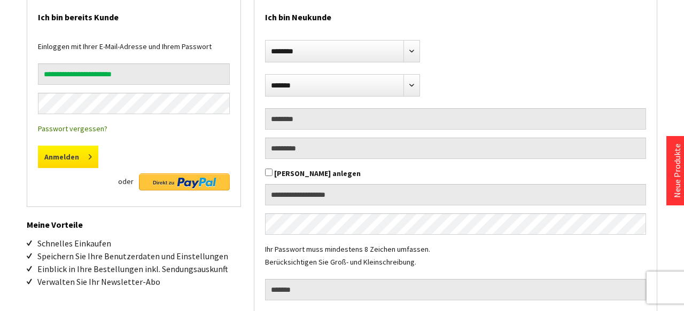
click at [68, 158] on button "Anmelden" at bounding box center [68, 157] width 60 height 22
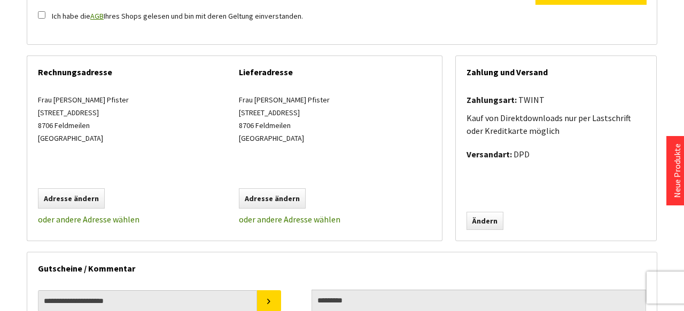
scroll to position [170, 0]
click at [488, 222] on link "Ändern" at bounding box center [484, 222] width 37 height 18
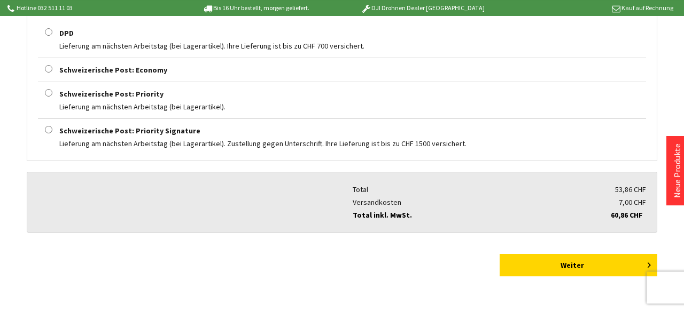
scroll to position [623, 0]
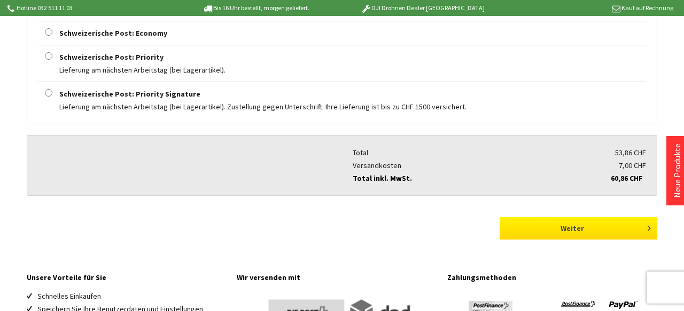
click at [560, 229] on button "Weiter" at bounding box center [579, 228] width 158 height 22
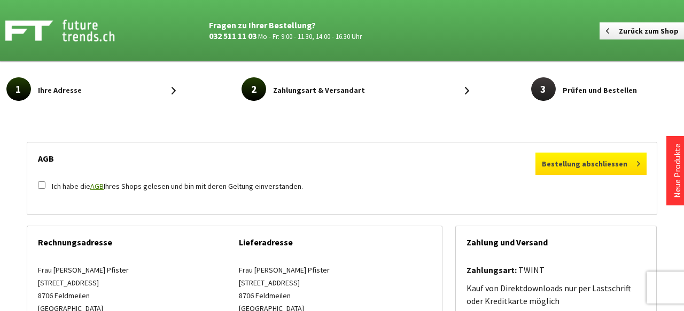
click at [571, 162] on button "Bestellung abschliessen" at bounding box center [590, 164] width 111 height 22
